Goal: Task Accomplishment & Management: Manage account settings

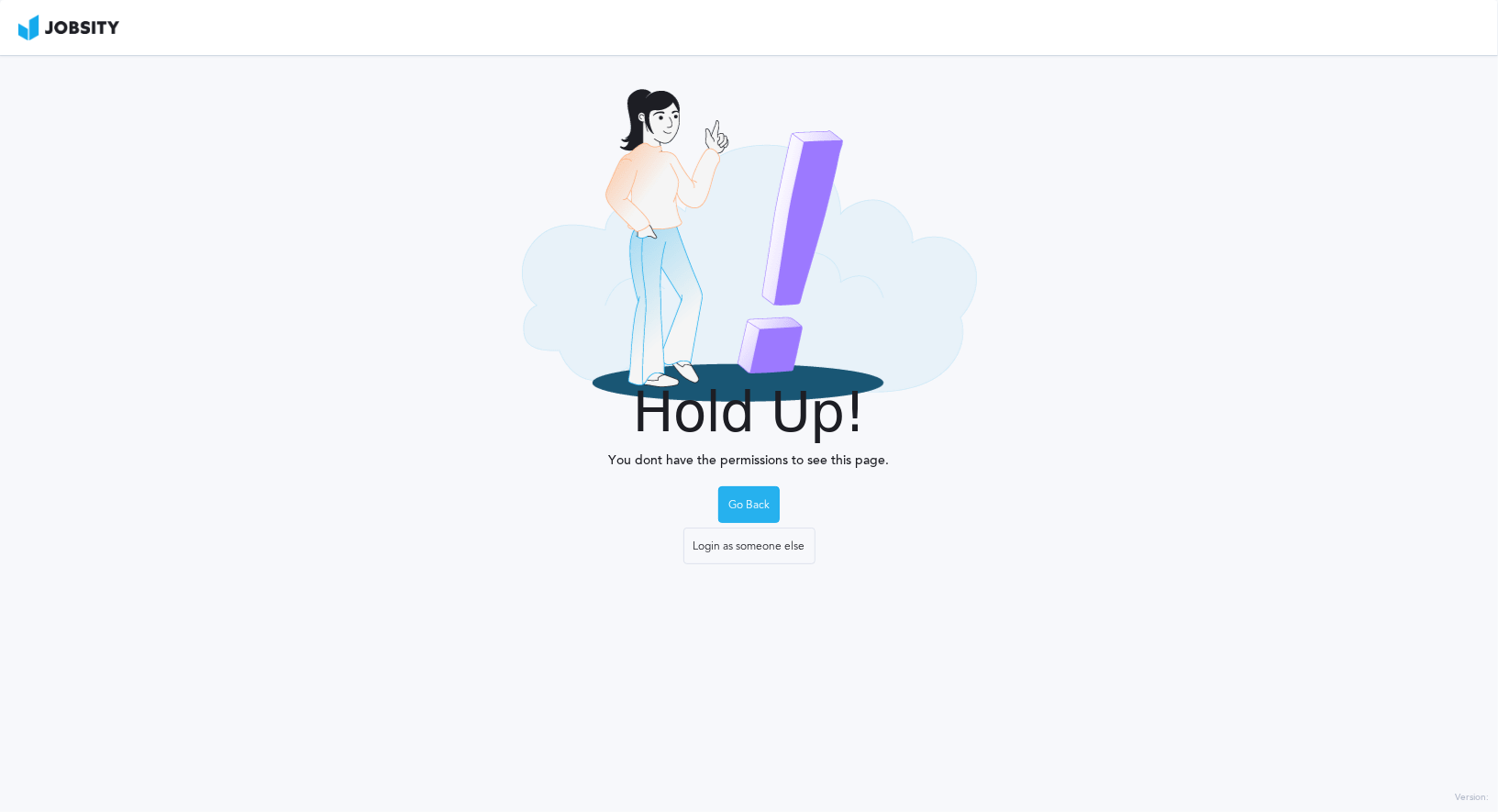
click at [757, 511] on div "Go Back" at bounding box center [749, 505] width 60 height 36
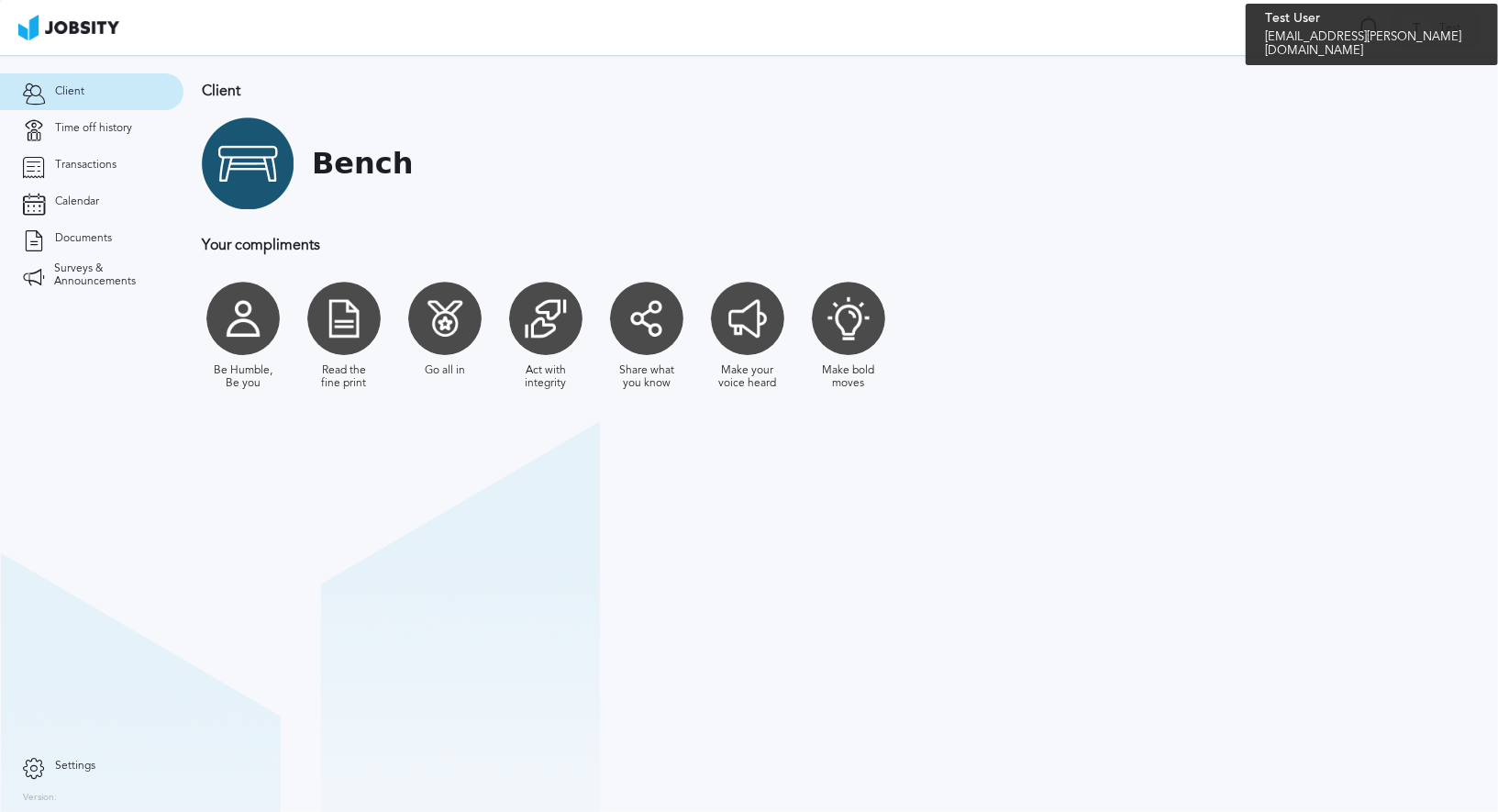
click at [1435, 34] on div "T Test" at bounding box center [1436, 27] width 85 height 36
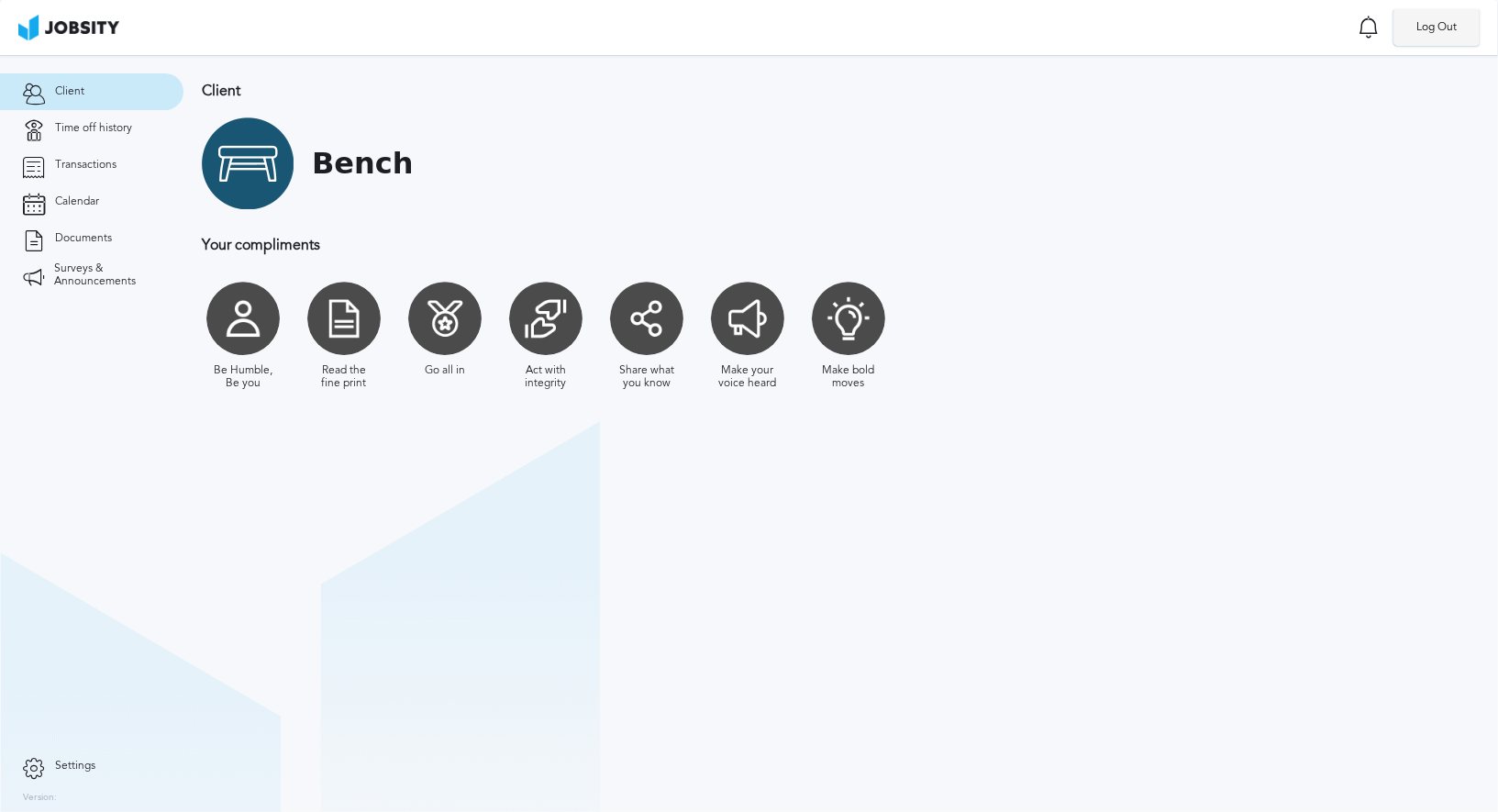
click at [1447, 26] on li "Log Out" at bounding box center [1438, 26] width 86 height 36
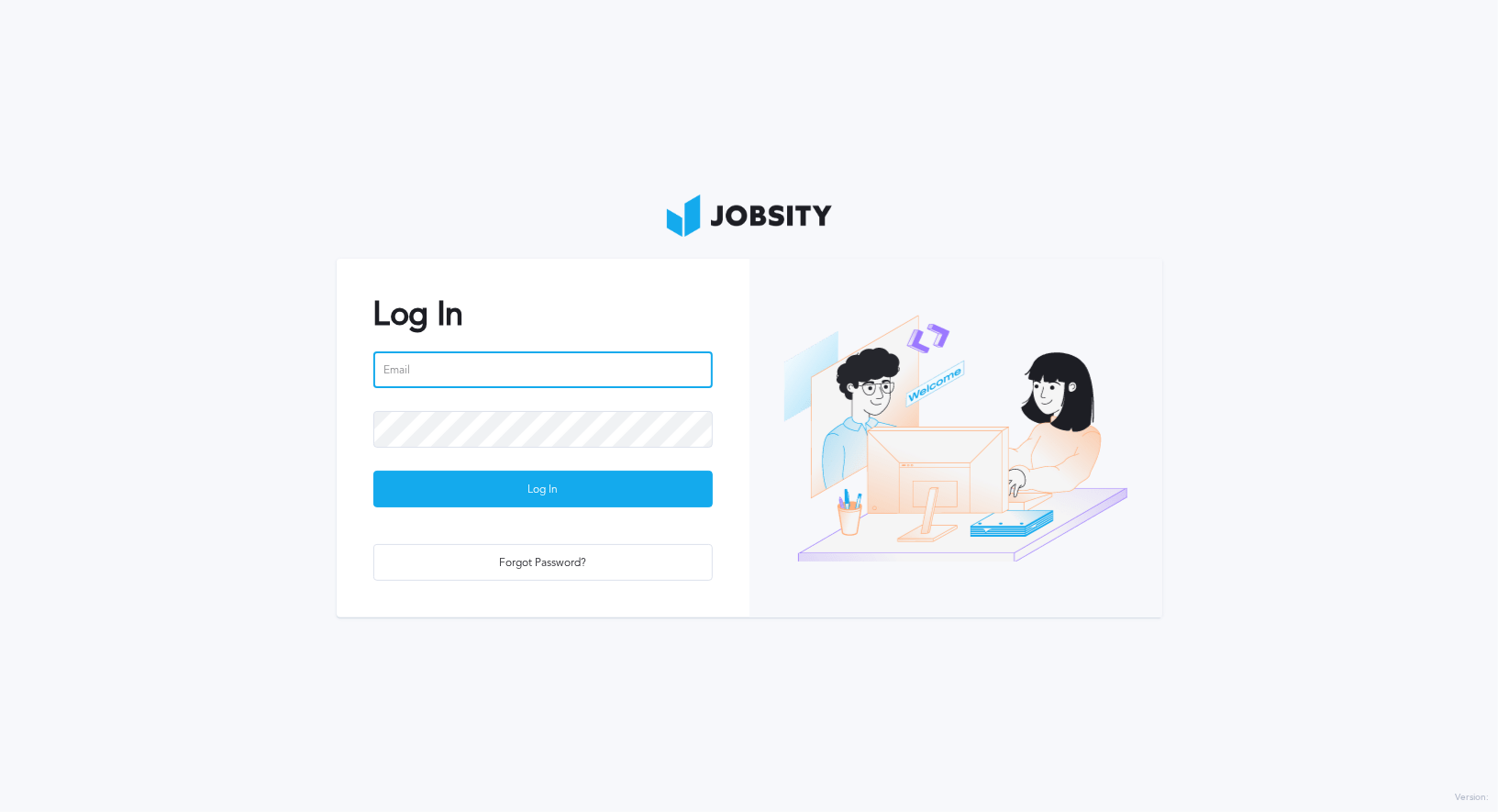
click at [525, 371] on input "email" at bounding box center [543, 369] width 339 height 36
type input "[PERSON_NAME][EMAIL_ADDRESS][PERSON_NAME][DOMAIN_NAME]"
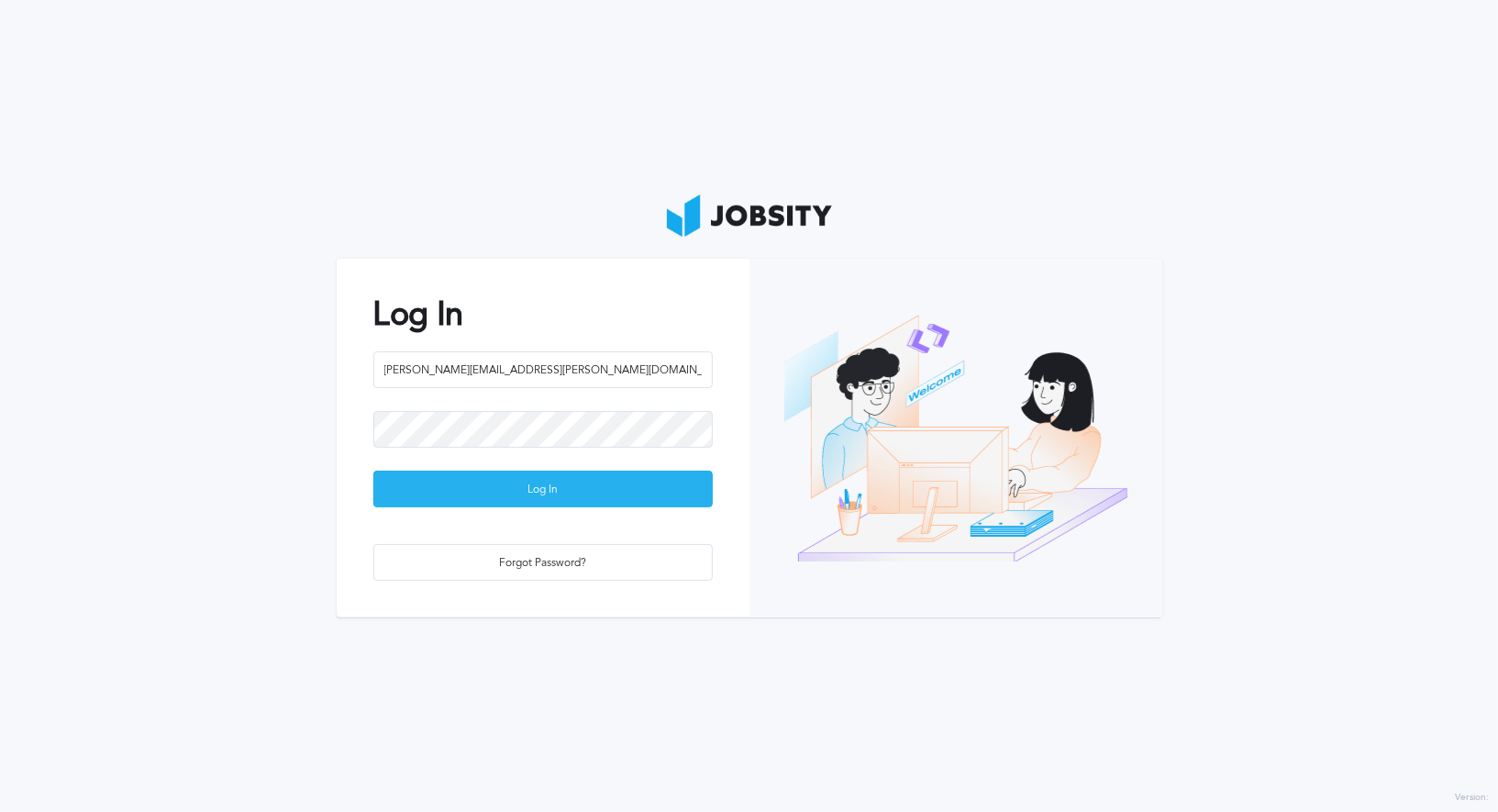
click at [563, 489] on div "Log In" at bounding box center [543, 489] width 337 height 36
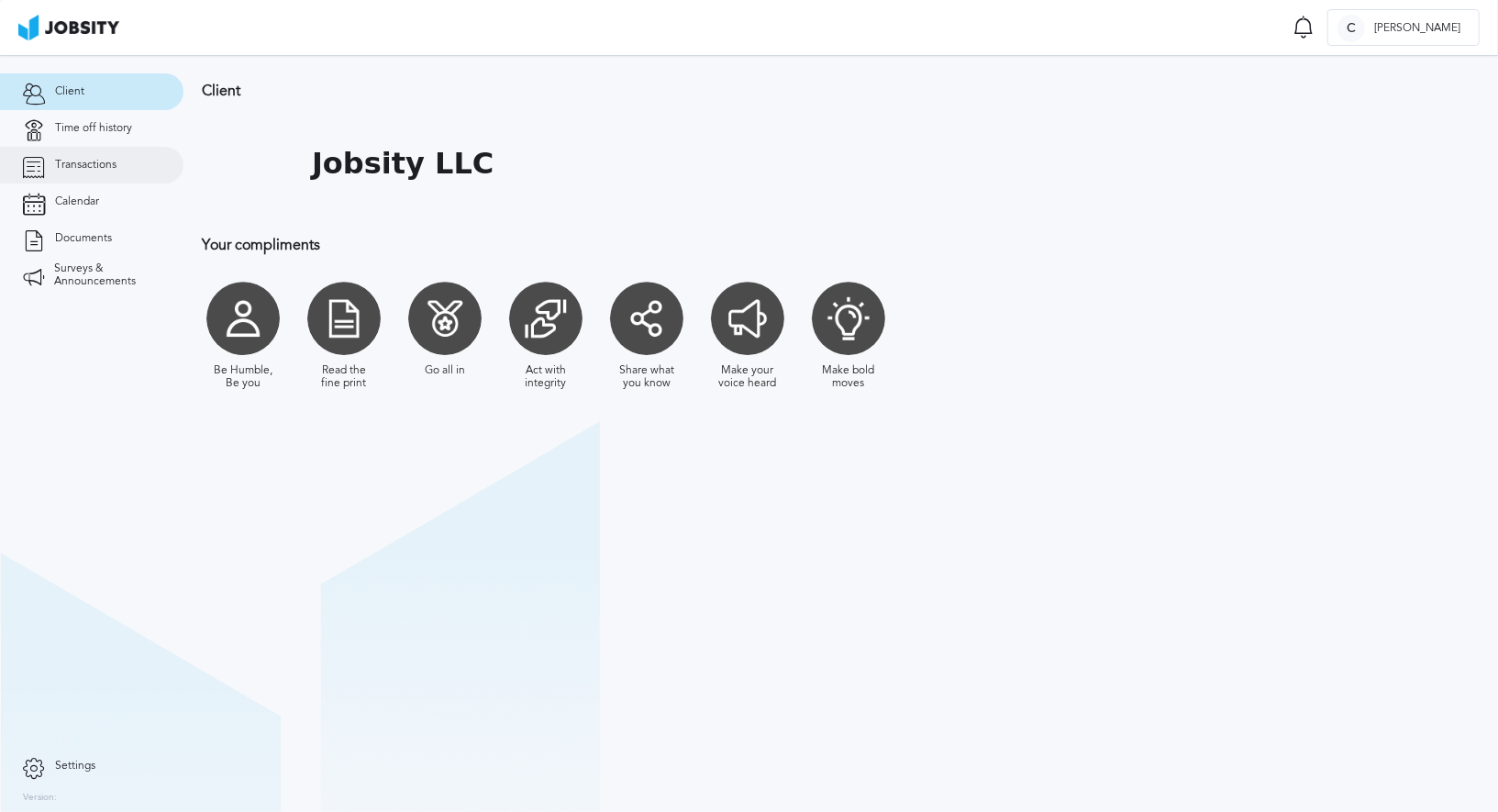
click at [87, 171] on span "Transactions" at bounding box center [85, 165] width 62 height 13
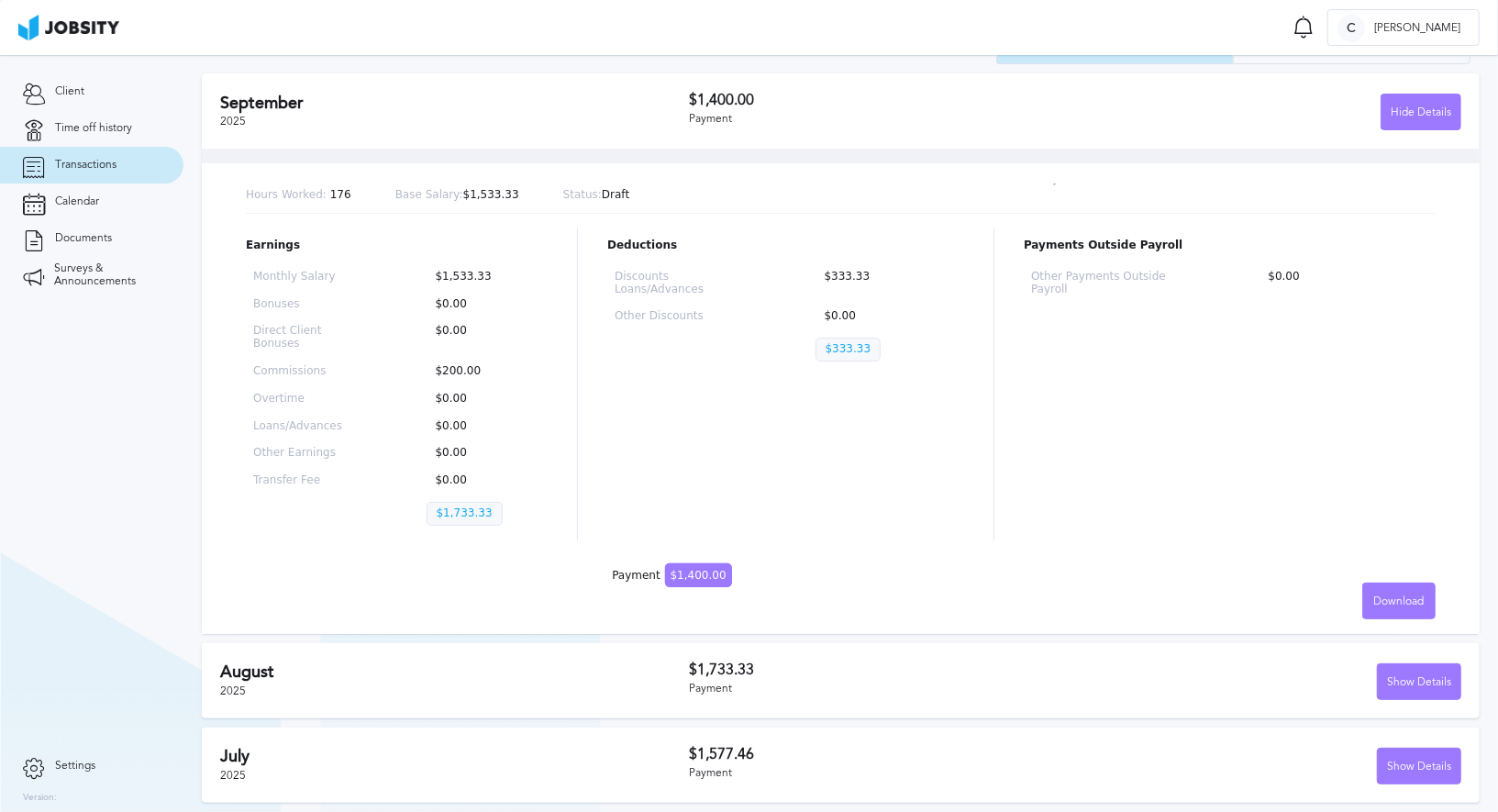
scroll to position [97, 0]
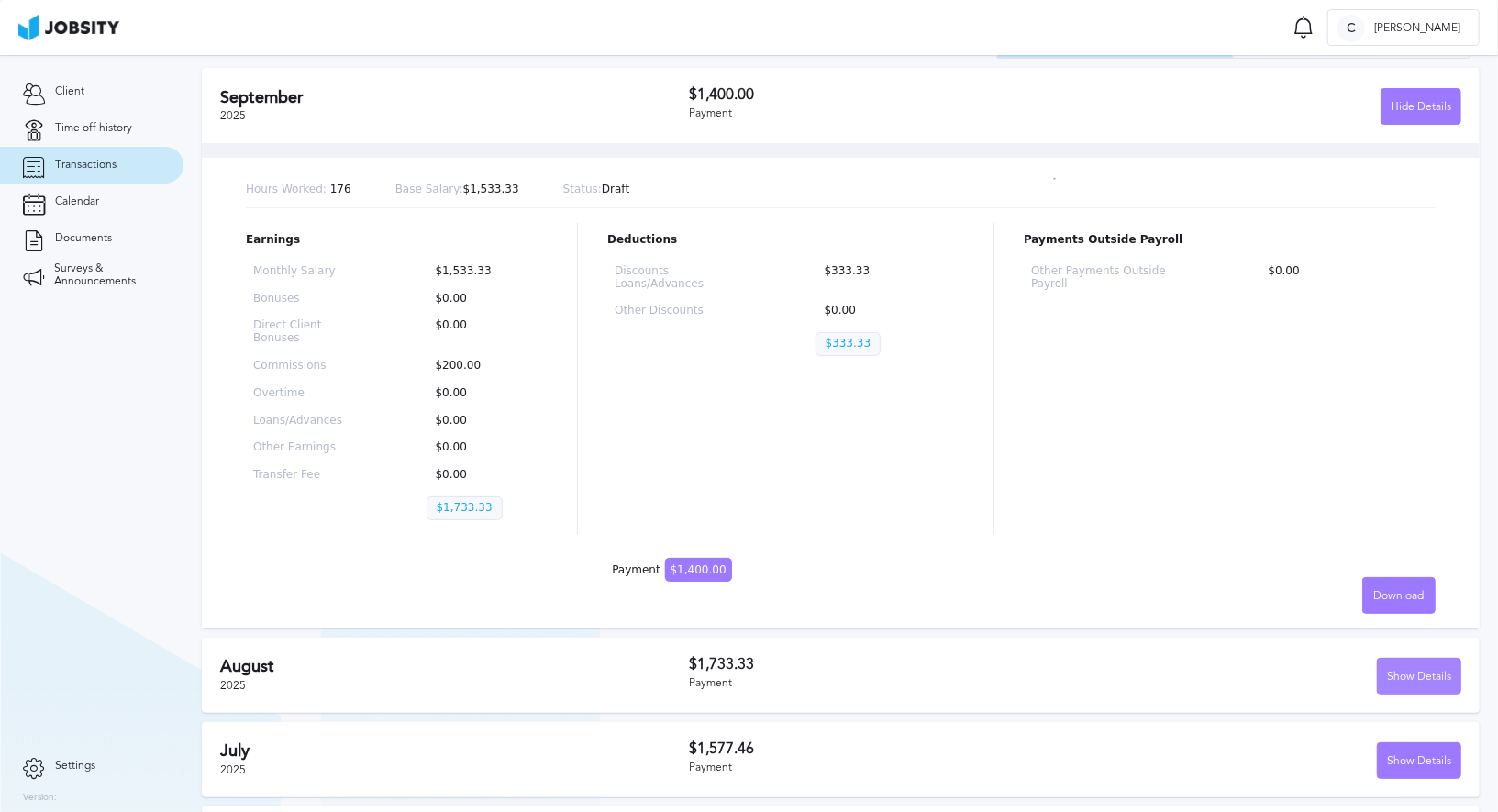
click at [1406, 659] on div "Show Details" at bounding box center [1420, 677] width 82 height 36
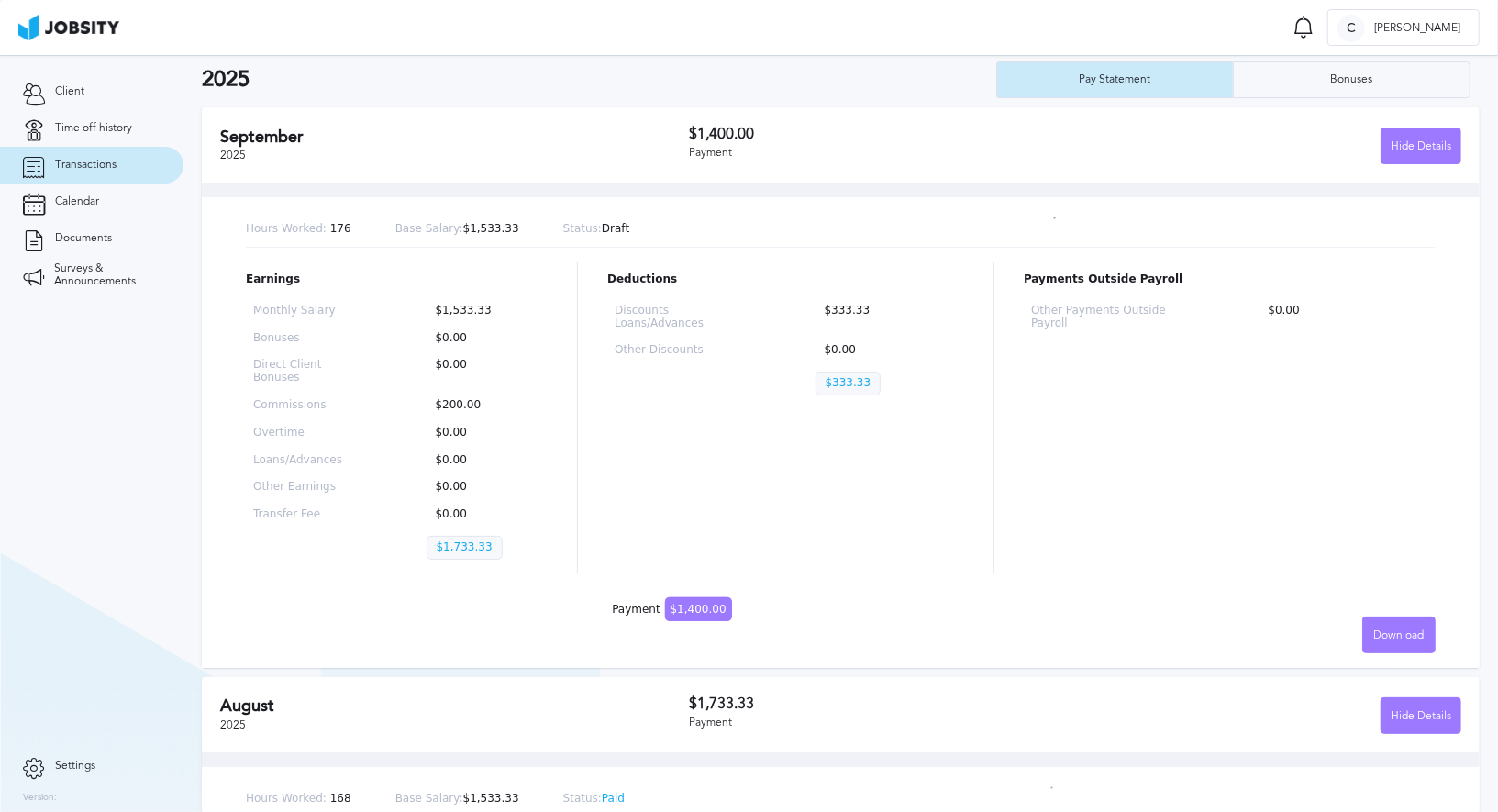
scroll to position [0, 0]
